Goal: Information Seeking & Learning: Learn about a topic

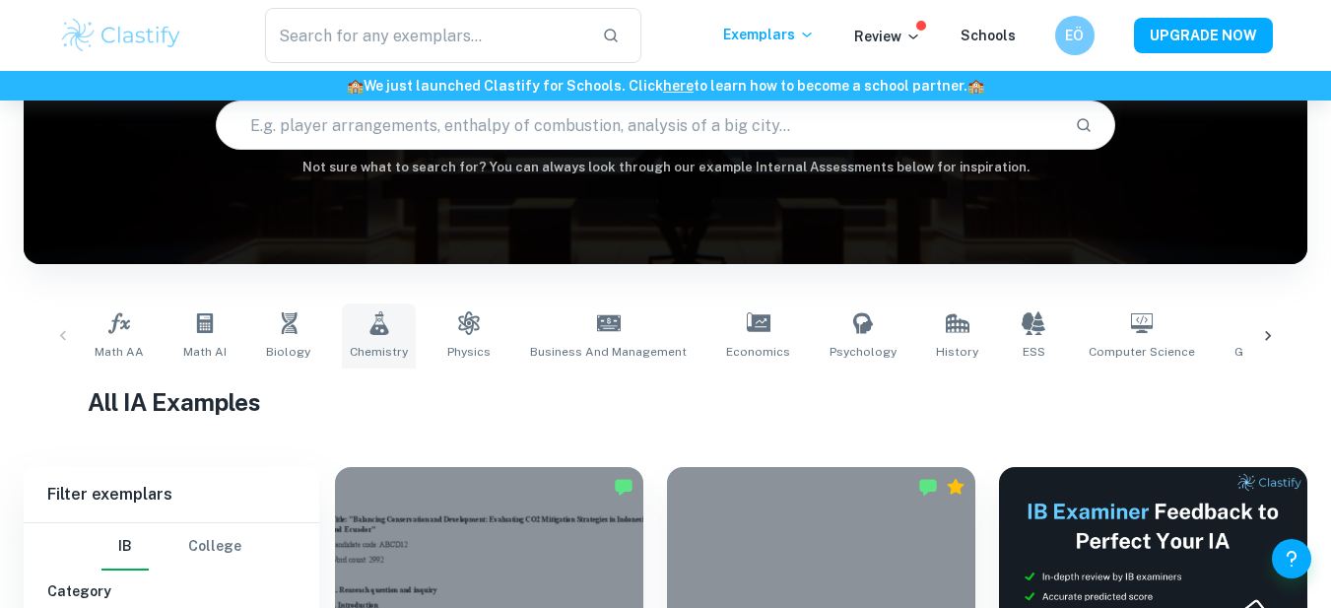
scroll to position [296, 0]
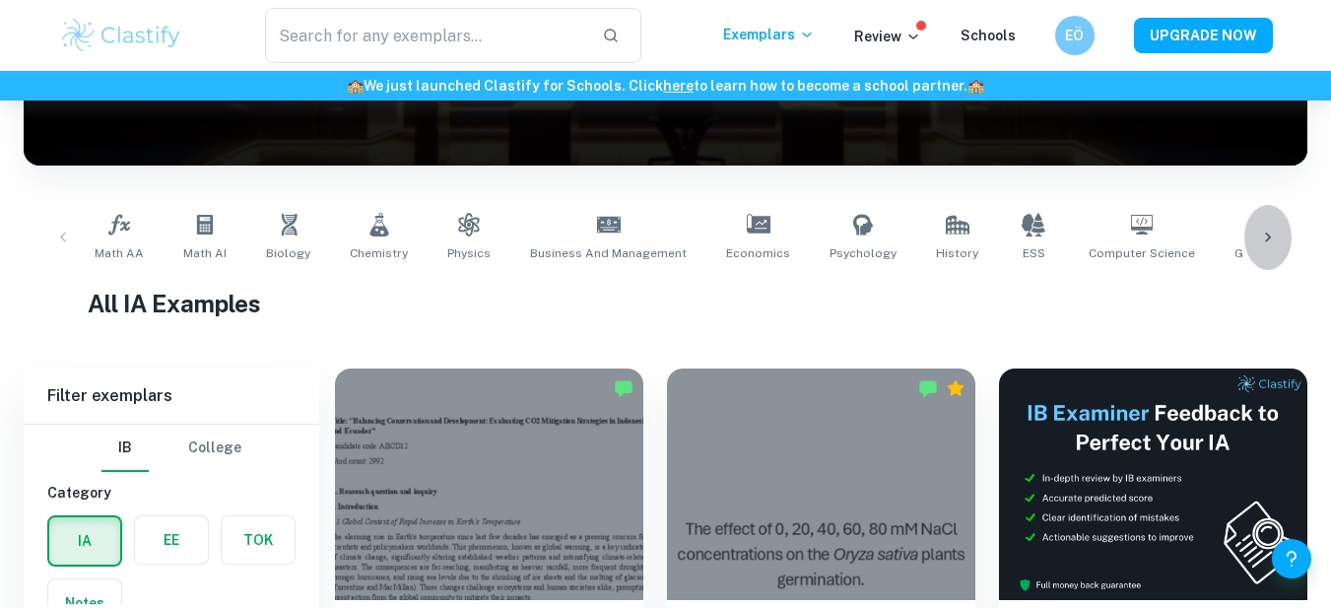
click at [1269, 230] on icon at bounding box center [1268, 238] width 20 height 20
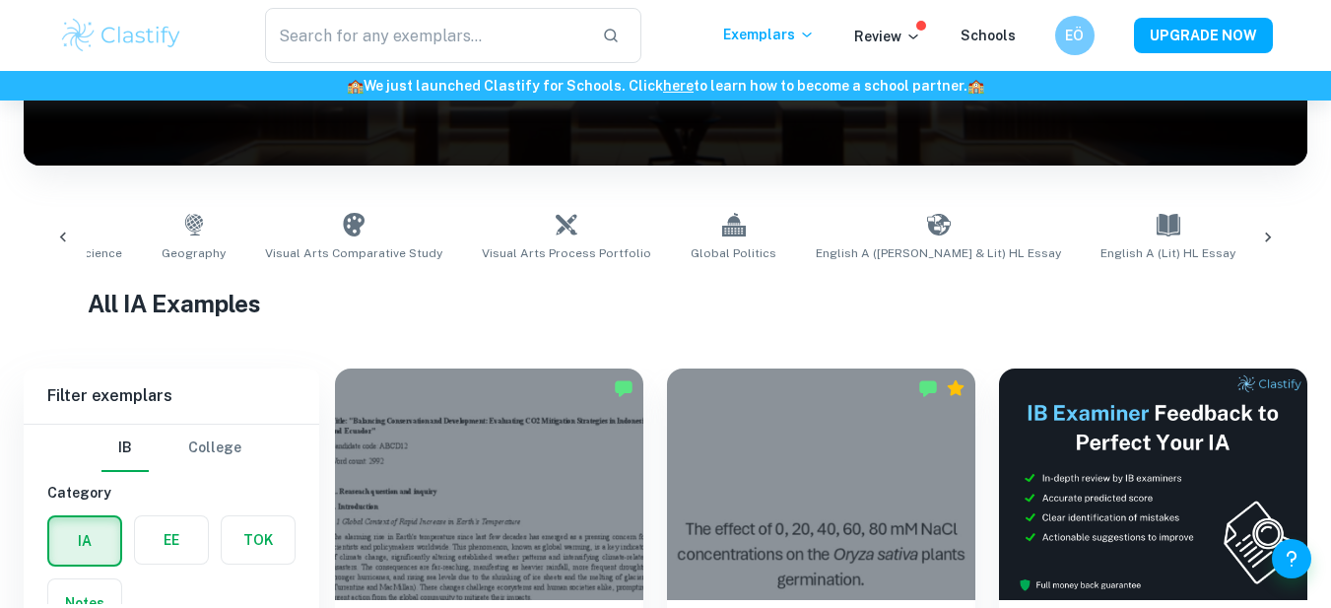
scroll to position [0, 1107]
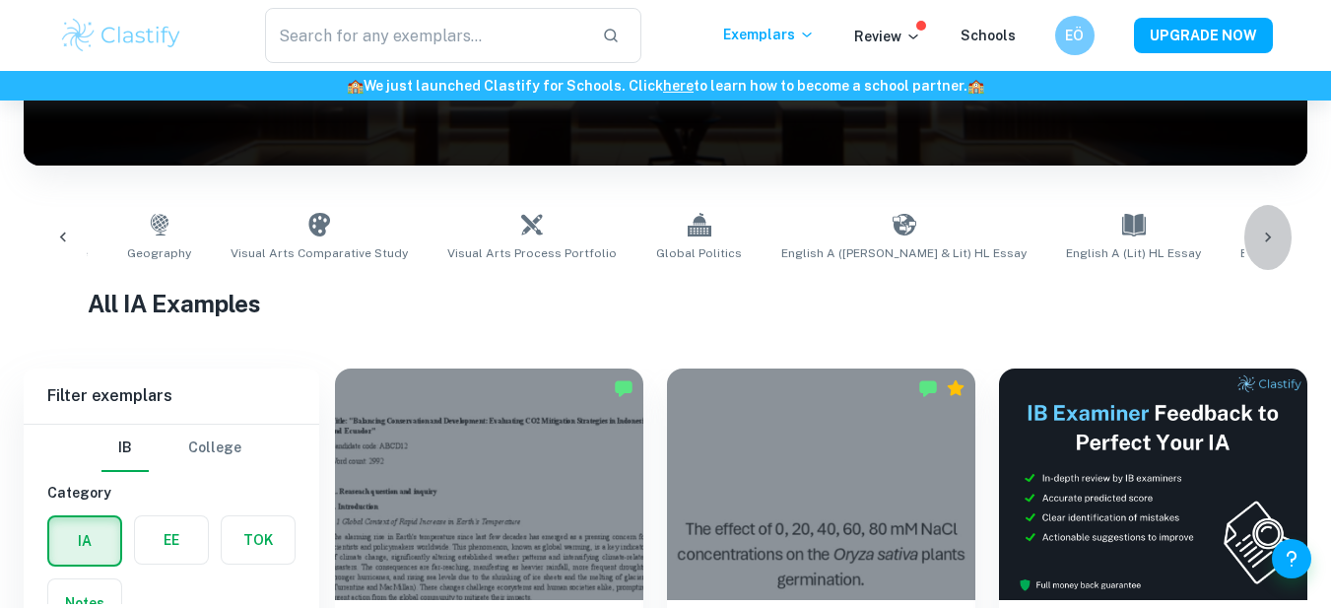
click at [1260, 250] on div at bounding box center [1267, 237] width 47 height 65
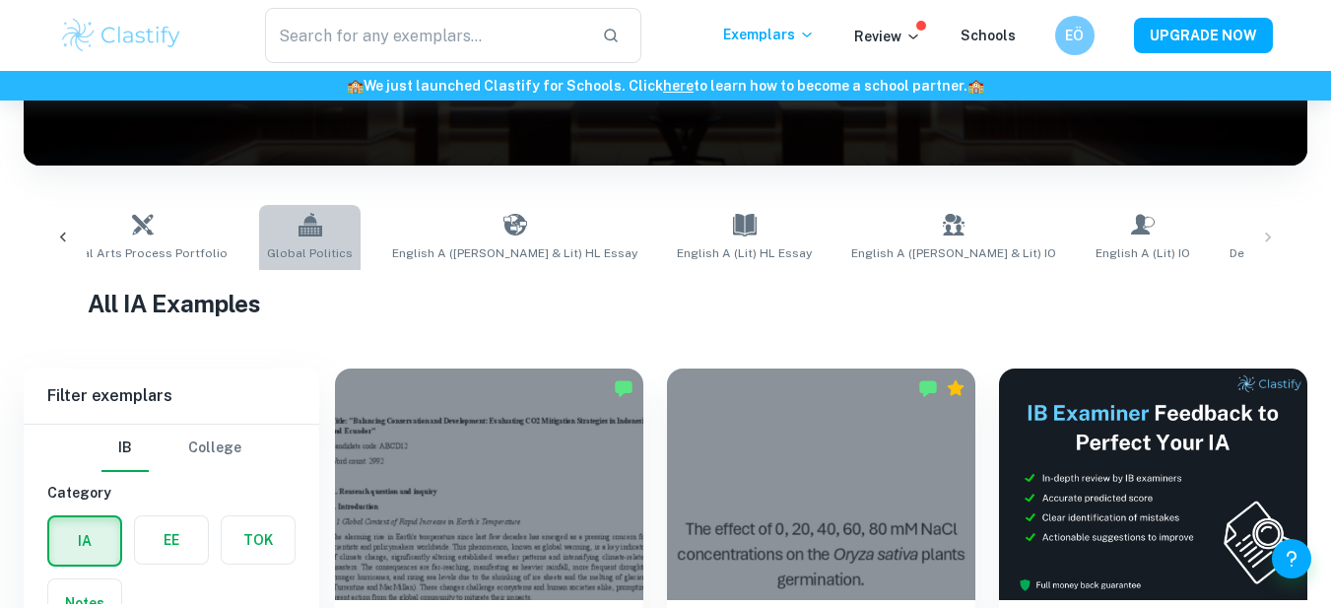
click at [267, 244] on span "Global Politics" at bounding box center [310, 253] width 86 height 18
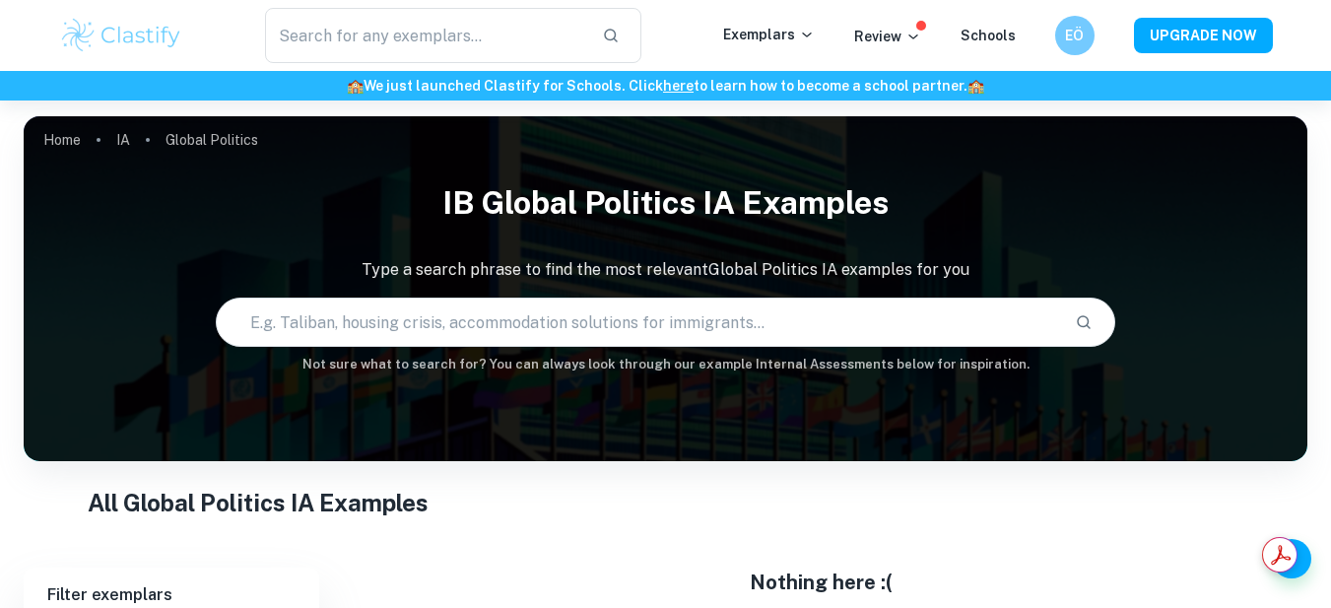
click at [451, 332] on input "text" at bounding box center [637, 322] width 841 height 55
type input "engagement project"
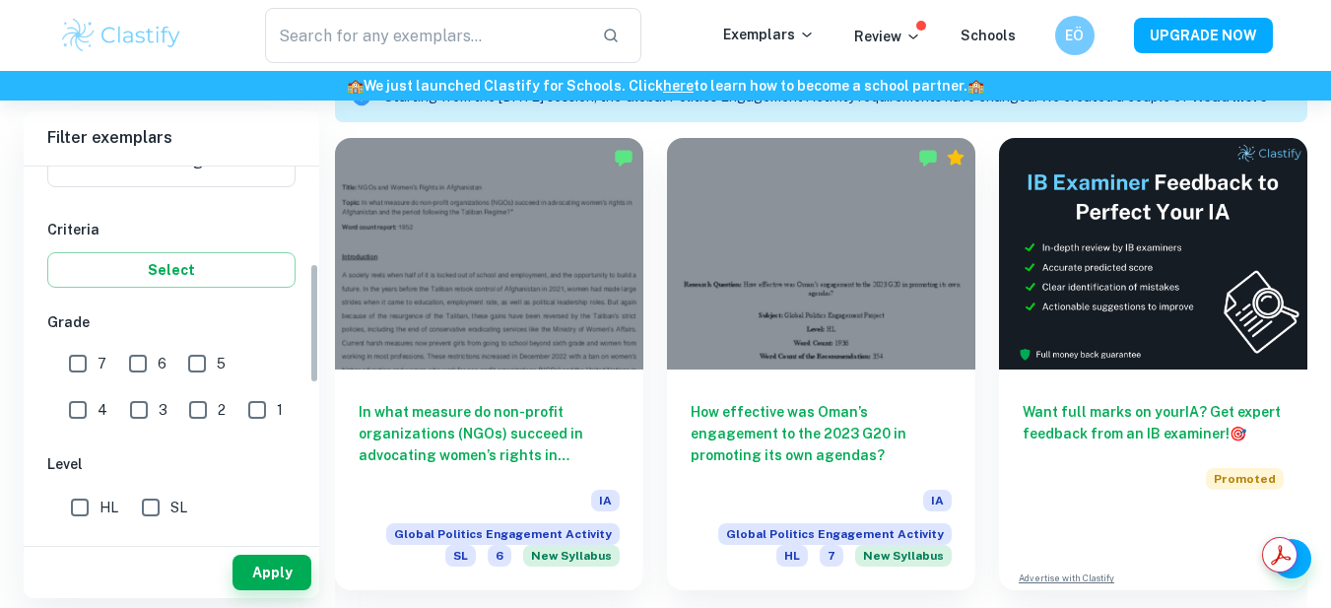
scroll to position [296, 0]
click at [89, 357] on input "7" at bounding box center [77, 362] width 39 height 39
checkbox input "true"
drag, startPoint x: 82, startPoint y: 507, endPoint x: 156, endPoint y: 515, distance: 74.3
click at [80, 506] on input "HL" at bounding box center [79, 506] width 39 height 39
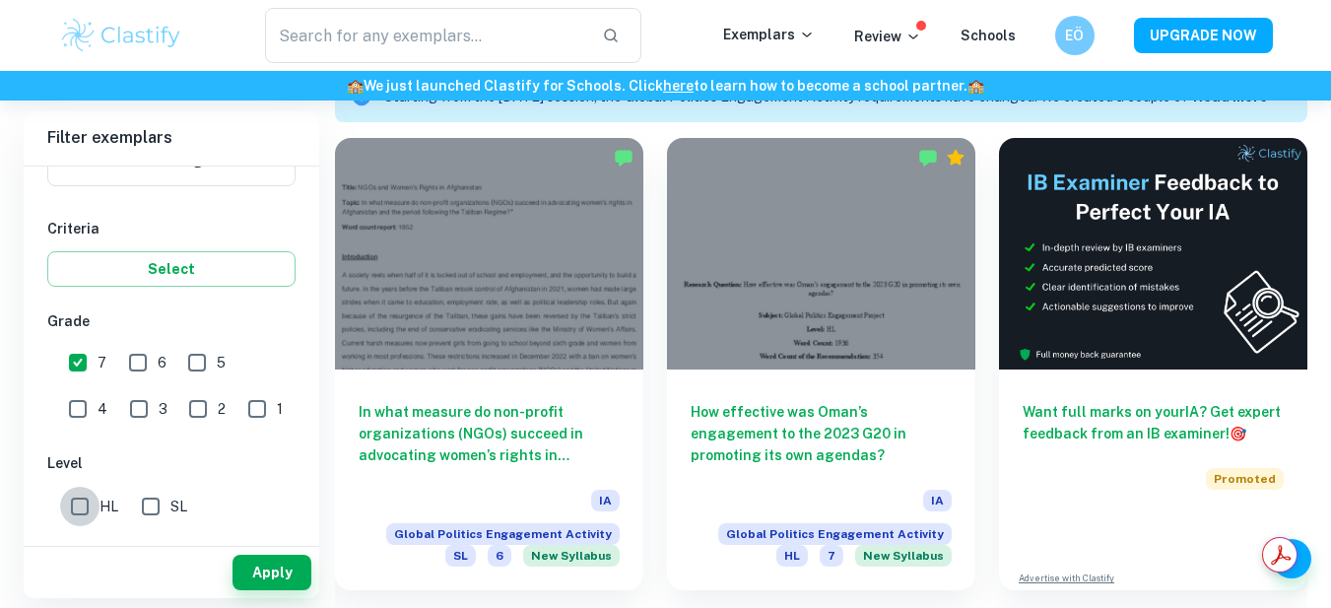
checkbox input "true"
click at [278, 585] on button "Apply" at bounding box center [271, 572] width 79 height 35
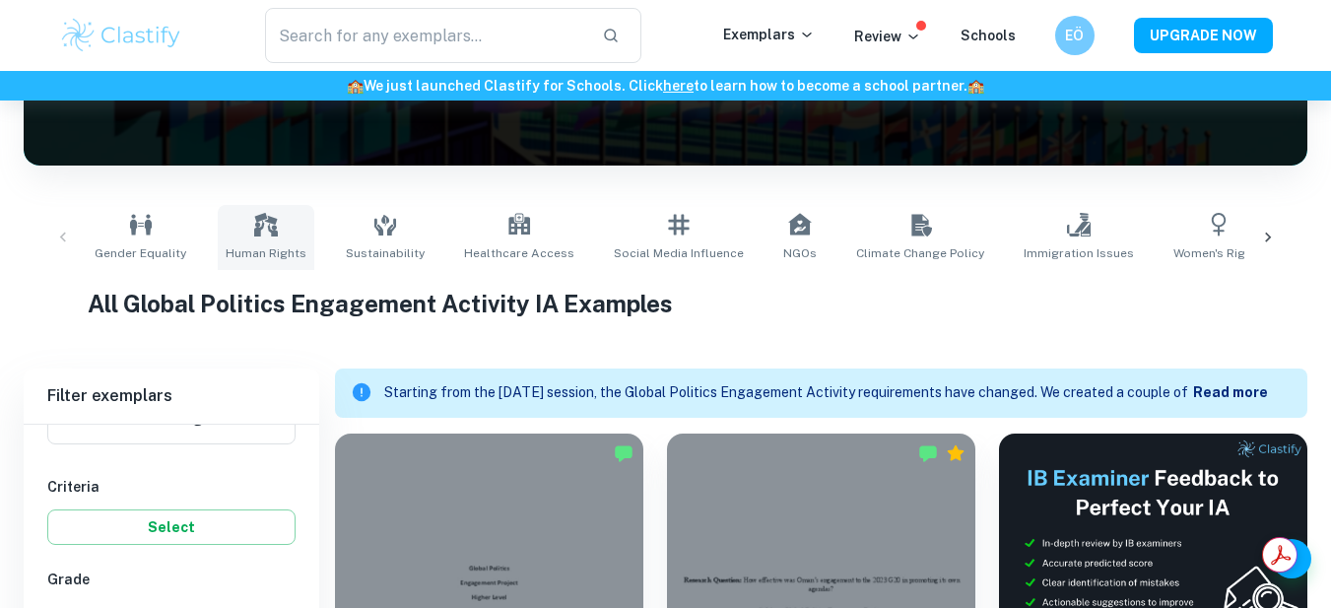
click at [296, 238] on link "Human Rights" at bounding box center [266, 237] width 97 height 65
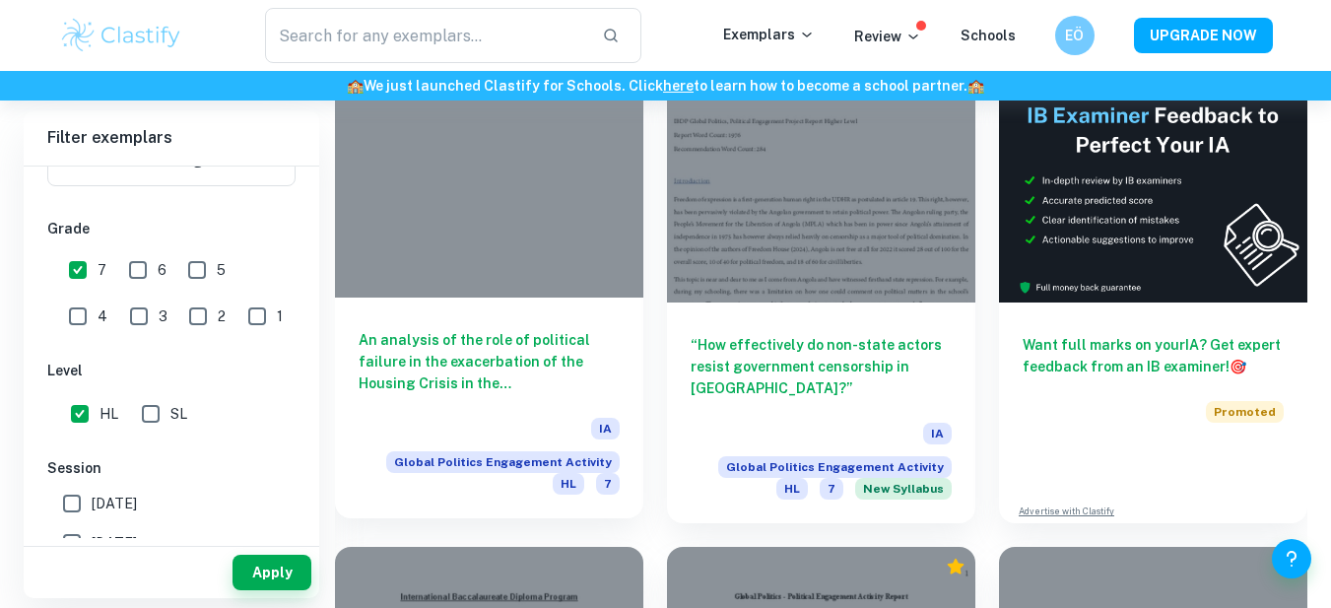
scroll to position [647, 0]
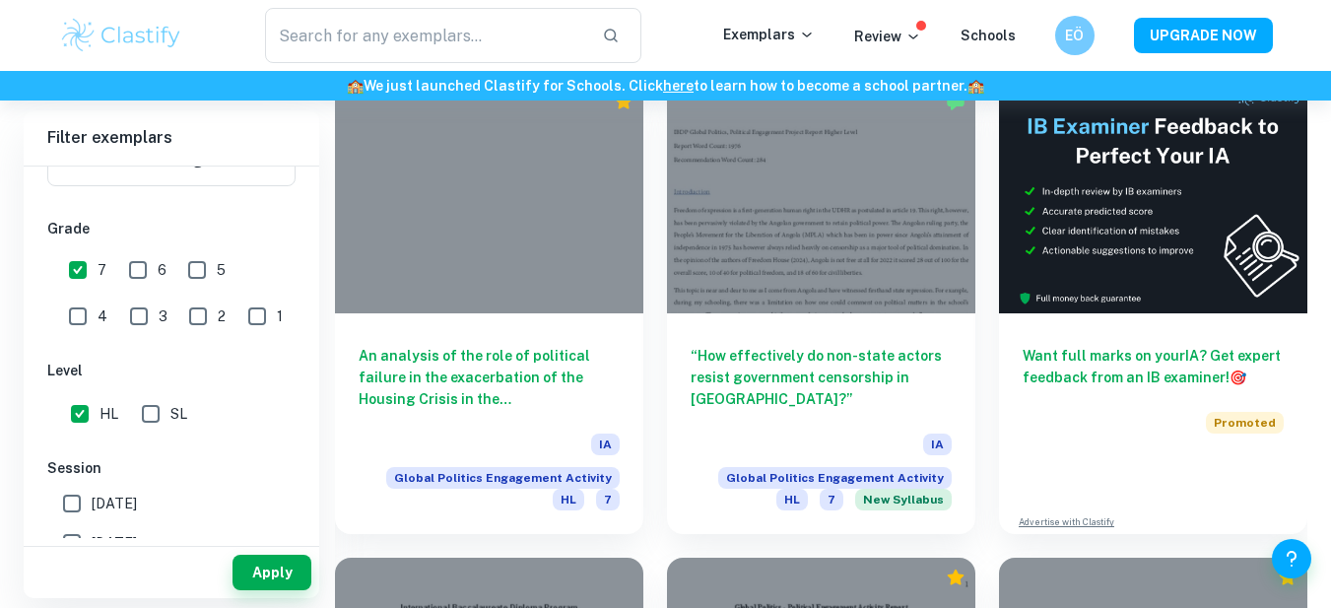
drag, startPoint x: 399, startPoint y: 333, endPoint x: 314, endPoint y: 250, distance: 118.4
click at [314, 250] on div "IB College Category IA EE TOK Notes Subject Type a subject Global Politics Enga…" at bounding box center [172, 394] width 296 height 1046
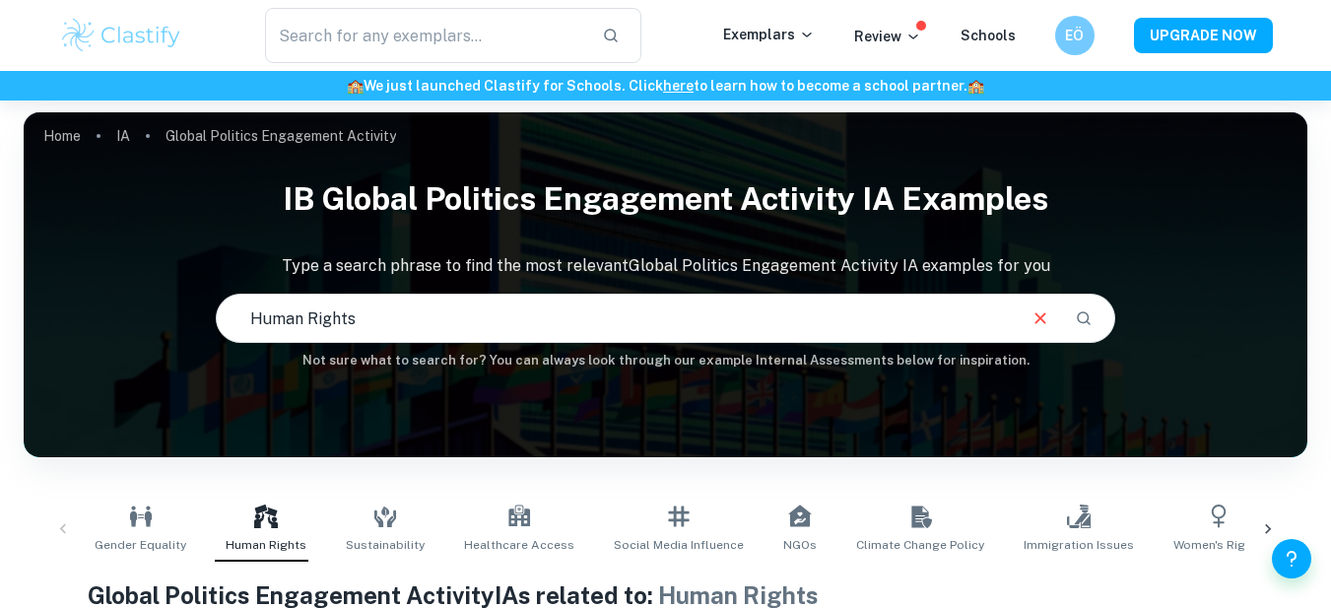
scroll to position [0, 0]
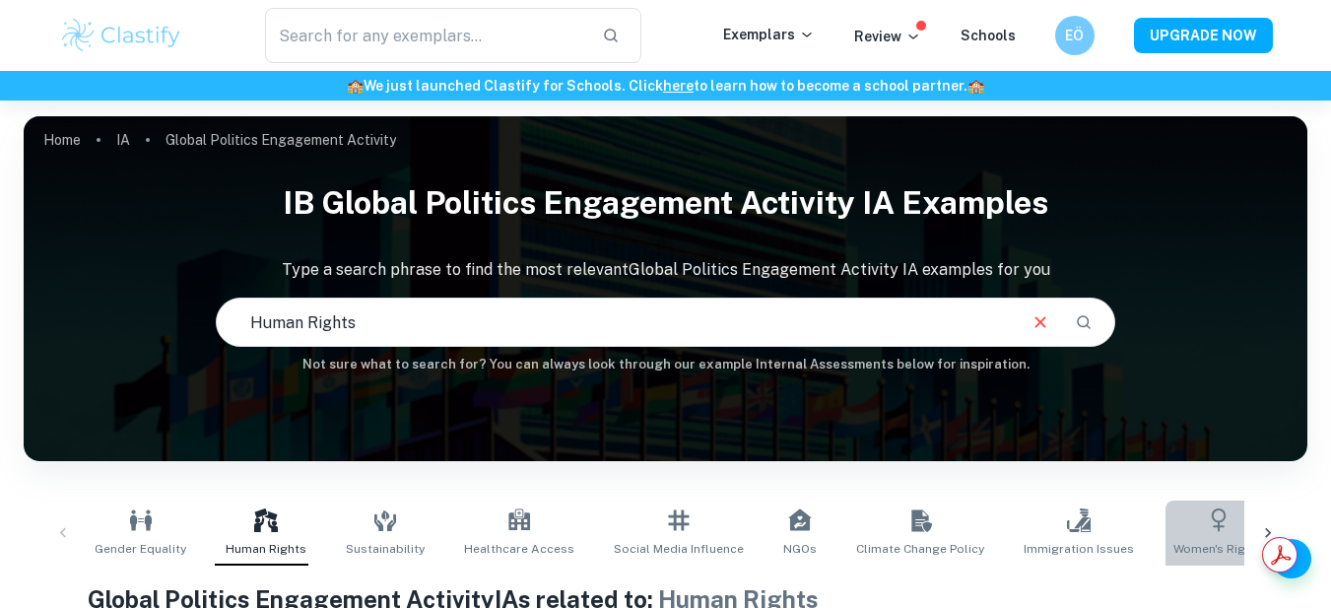
click at [1165, 536] on link "Women's Rights" at bounding box center [1218, 532] width 106 height 65
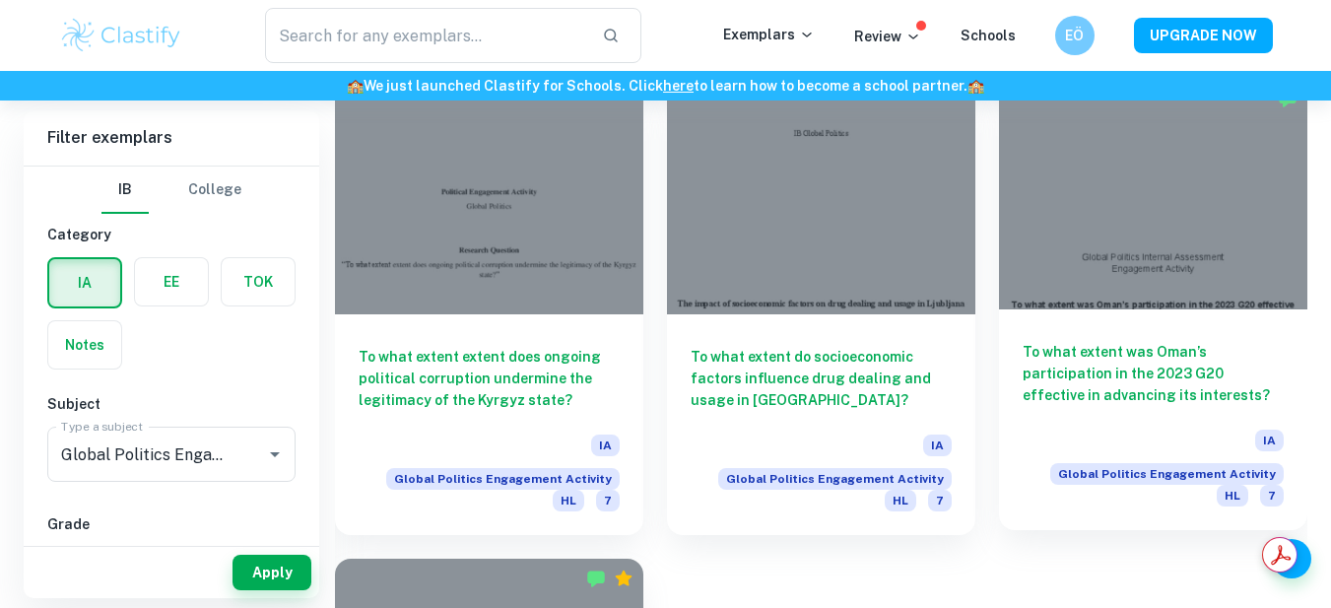
scroll to position [4827, 0]
